Goal: Transaction & Acquisition: Purchase product/service

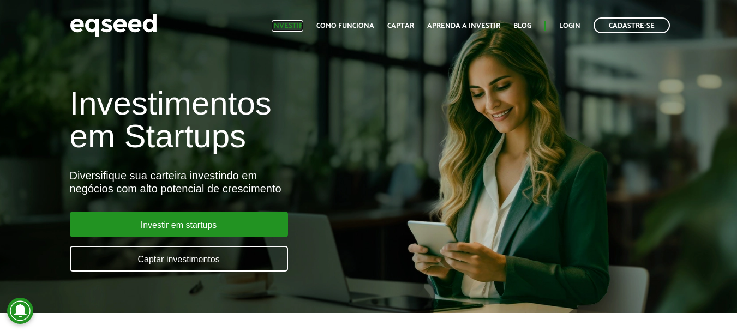
click at [290, 23] on link "Investir" at bounding box center [287, 25] width 32 height 7
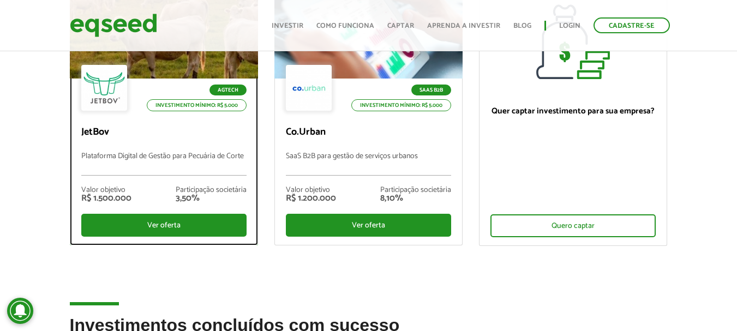
click at [118, 136] on p "JetBov" at bounding box center [163, 132] width 165 height 12
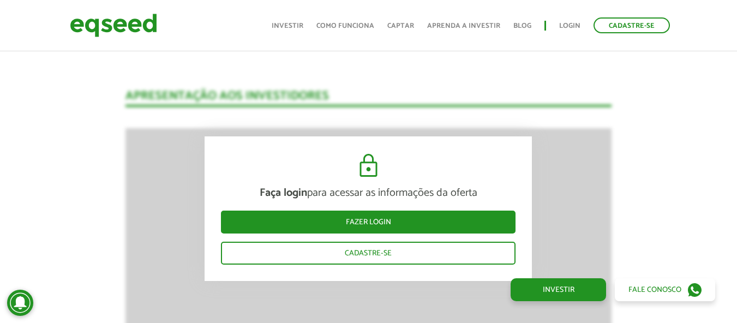
scroll to position [1404, 0]
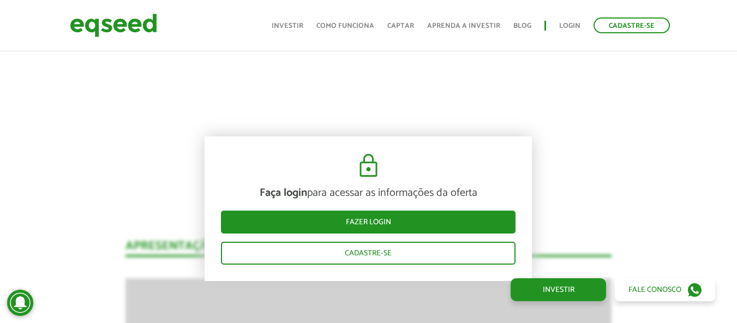
scroll to position [1254, 0]
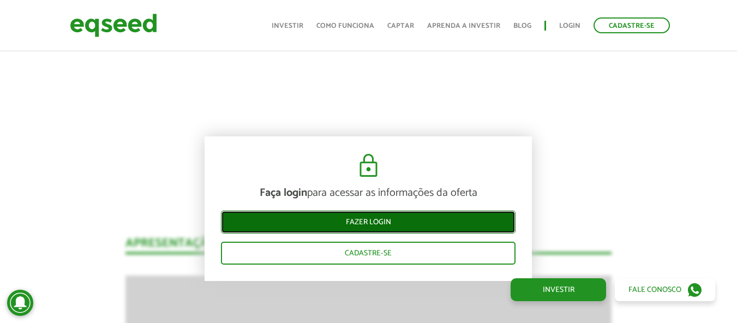
click at [357, 228] on link "Fazer login" at bounding box center [368, 221] width 294 height 23
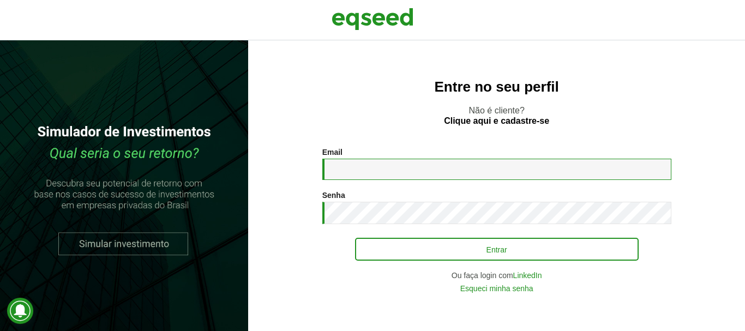
type input "**********"
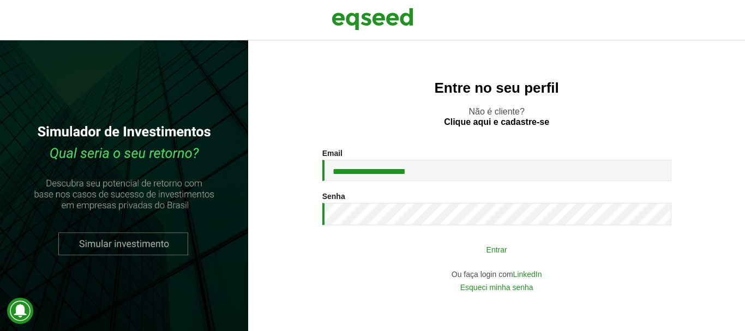
click at [433, 245] on button "Entrar" at bounding box center [496, 249] width 283 height 21
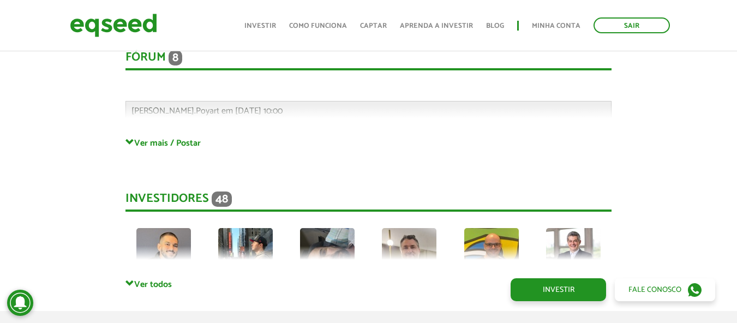
scroll to position [2998, 0]
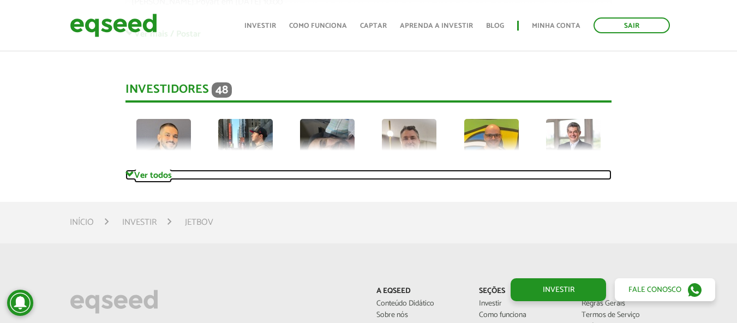
click at [138, 170] on link "Ver todos" at bounding box center [368, 175] width 486 height 10
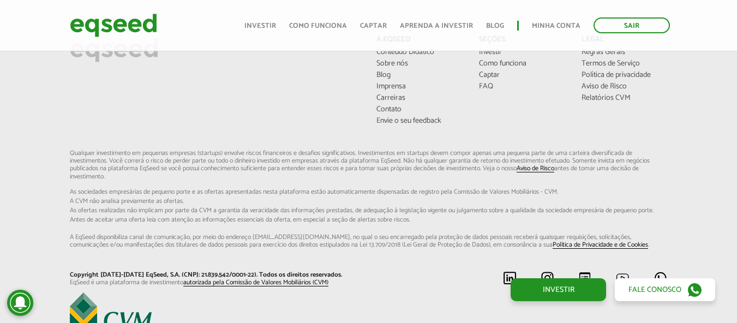
scroll to position [4120, 0]
